Goal: Information Seeking & Learning: Learn about a topic

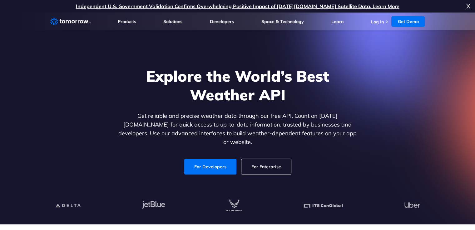
scroll to position [73, 0]
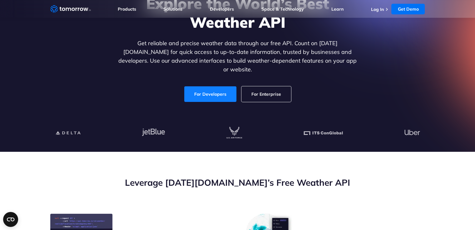
click at [219, 93] on link "For Developers" at bounding box center [210, 94] width 52 height 16
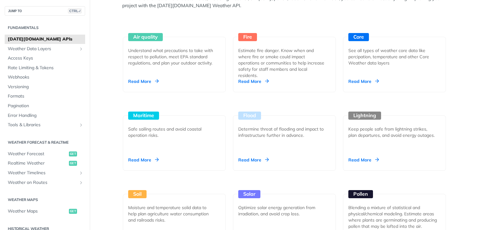
scroll to position [655, 0]
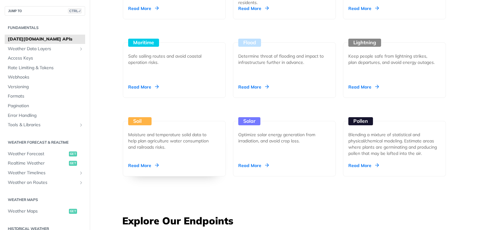
click at [174, 141] on div "Moisture and temperature solid data to help plan agriculture water consumption …" at bounding box center [171, 141] width 87 height 19
click at [281, 76] on div "Flood Determine threat of flooding and impact to infrastructure further in adva…" at bounding box center [284, 70] width 103 height 56
click at [370, 60] on div "Keep people safe from lightning strikes, plan departures, and avoid energy outa…" at bounding box center [392, 59] width 87 height 12
click at [291, 136] on div "Optimize solar energy generation from irradiation, and avoid crop loss." at bounding box center [281, 138] width 87 height 12
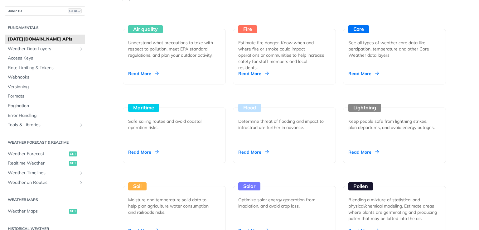
scroll to position [582, 0]
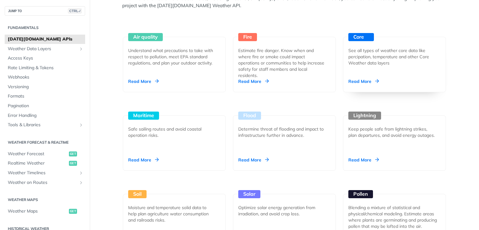
click at [390, 62] on div "See all types of weather core data like percipation, temperature and other Core…" at bounding box center [392, 56] width 87 height 19
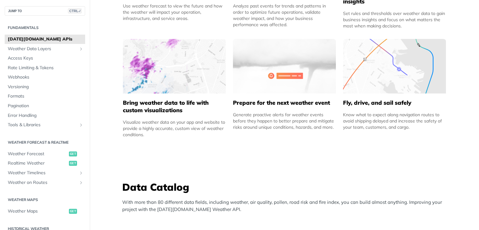
scroll to position [218, 0]
